Goal: Transaction & Acquisition: Purchase product/service

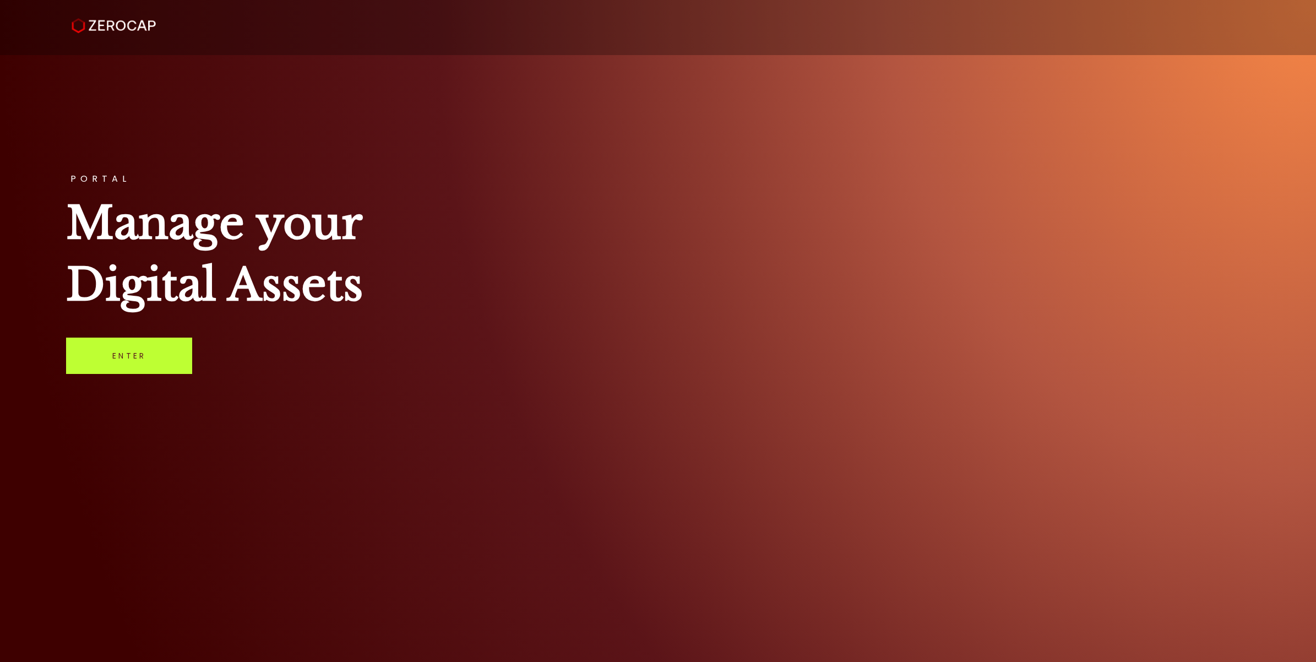
click at [174, 344] on link "Enter" at bounding box center [129, 355] width 126 height 36
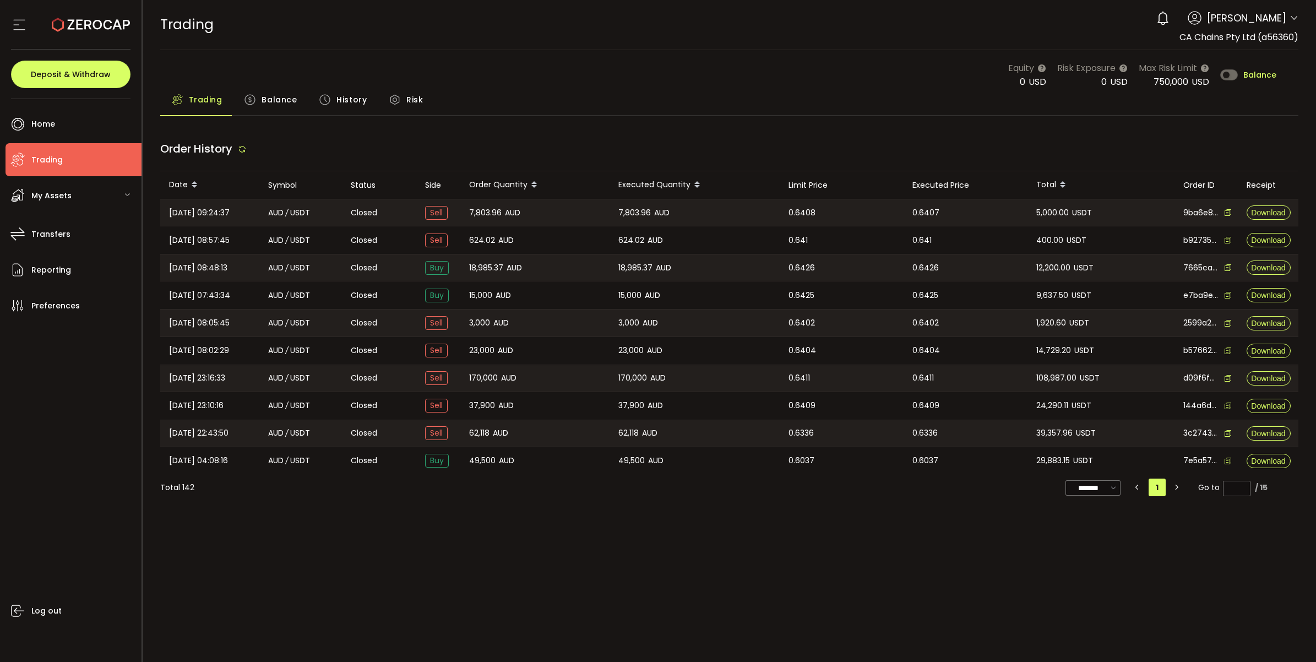
type input "***"
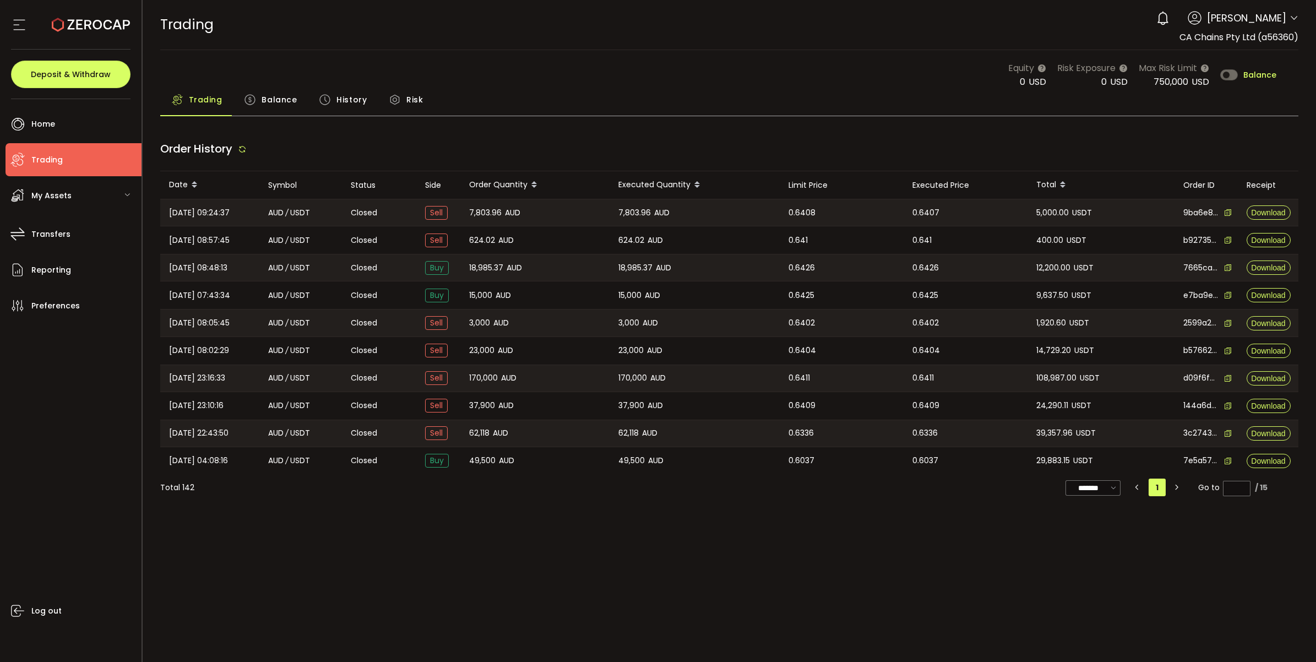
type input "***"
